Goal: Navigation & Orientation: Find specific page/section

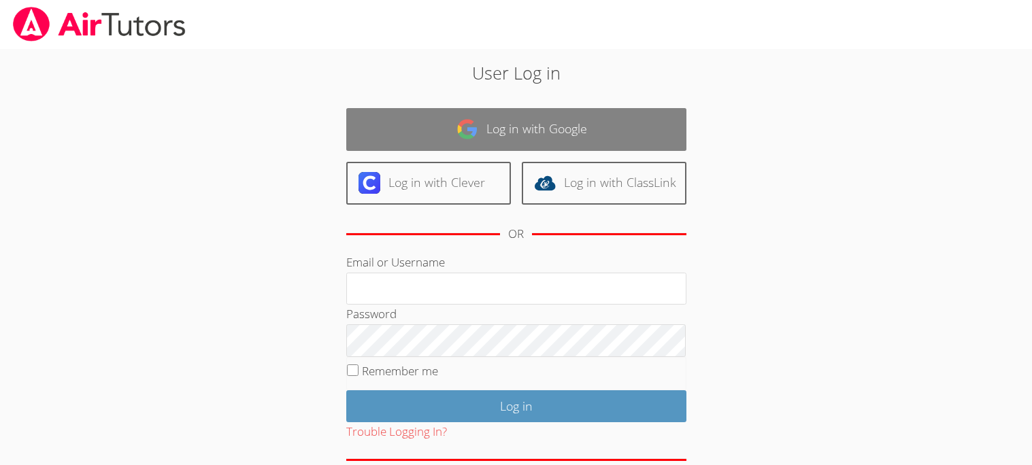
click at [453, 120] on link "Log in with Google" at bounding box center [516, 129] width 340 height 43
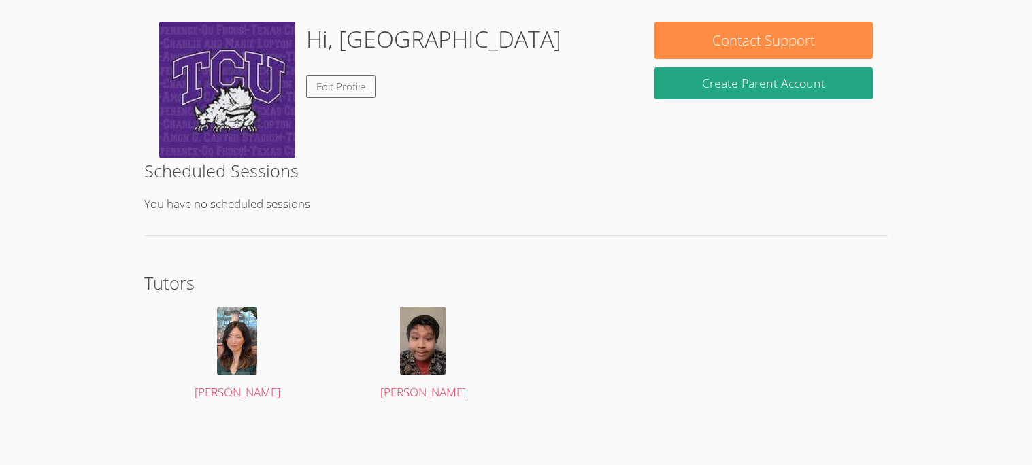
scroll to position [179, 0]
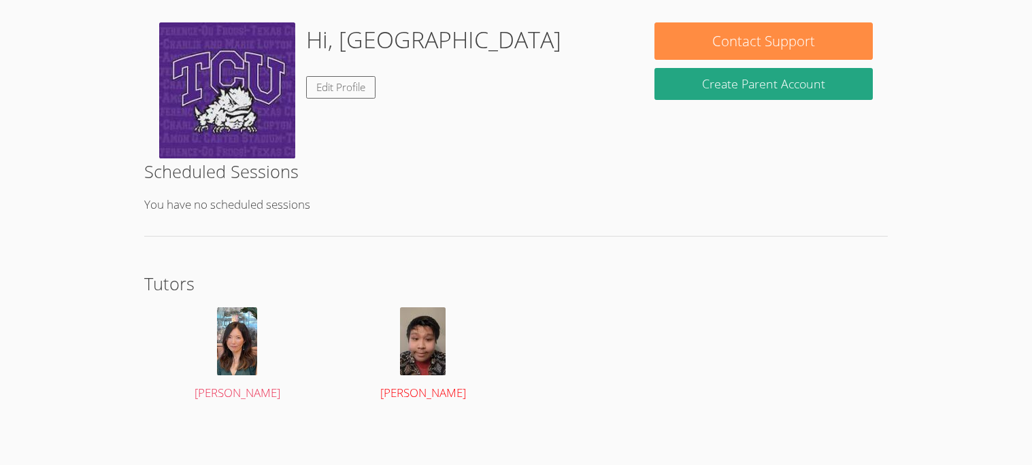
click at [442, 355] on img at bounding box center [423, 341] width 46 height 68
